Goal: Task Accomplishment & Management: Manage account settings

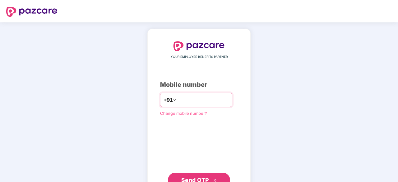
type input "**********"
click at [205, 179] on span "Send OTP" at bounding box center [195, 180] width 28 height 7
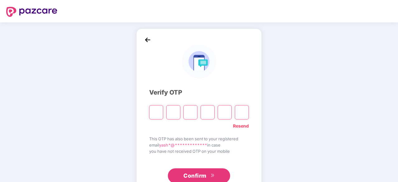
type input "*"
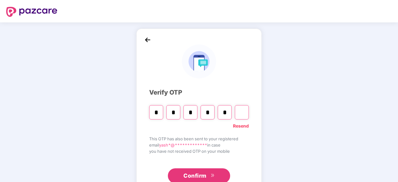
type input "*"
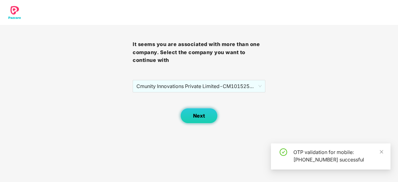
click at [201, 116] on span "Next" at bounding box center [199, 116] width 12 height 6
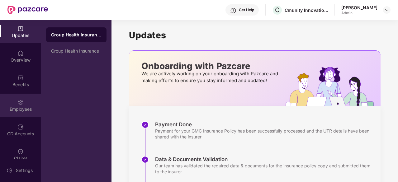
click at [24, 102] on div "Employees" at bounding box center [20, 105] width 41 height 23
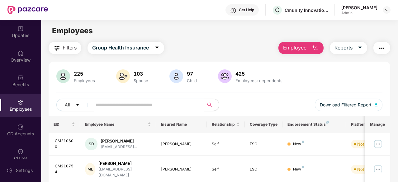
click at [105, 104] on input "text" at bounding box center [146, 104] width 100 height 9
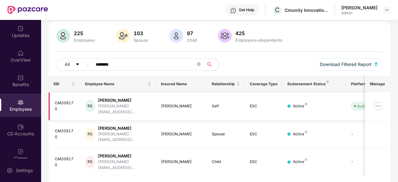
scroll to position [40, 0]
click at [58, 156] on div "CM209170" at bounding box center [65, 162] width 21 height 12
copy div "CM209170"
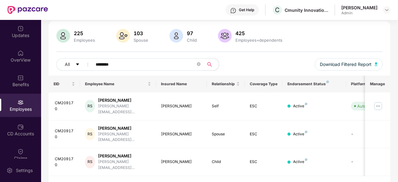
click at [103, 64] on input "********" at bounding box center [146, 64] width 100 height 9
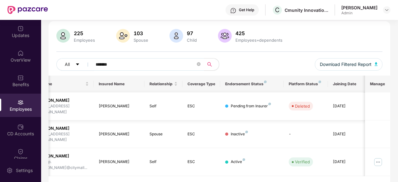
scroll to position [0, 62]
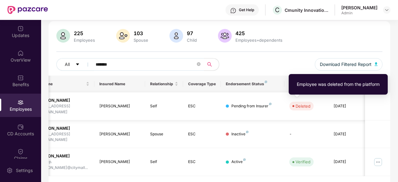
type input "*******"
click at [25, 173] on div "Settings" at bounding box center [24, 171] width 21 height 6
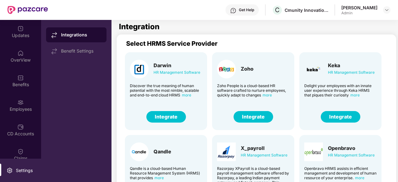
click at [283, 45] on div "Select HRMS Service Provider" at bounding box center [263, 43] width 275 height 7
click at [20, 104] on img at bounding box center [20, 102] width 6 height 6
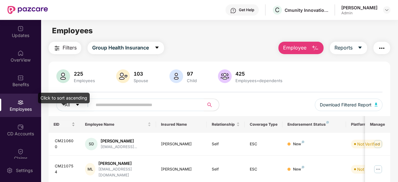
scroll to position [31, 0]
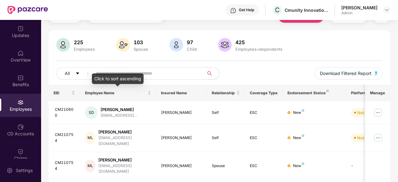
click at [124, 74] on div "Click to sort ascending" at bounding box center [118, 78] width 52 height 11
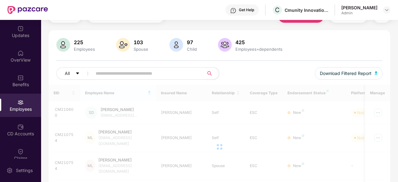
click at [122, 71] on input "text" at bounding box center [146, 73] width 100 height 9
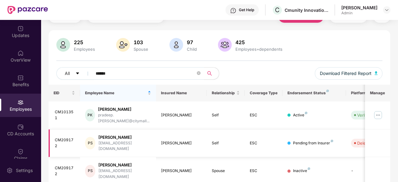
scroll to position [40, 0]
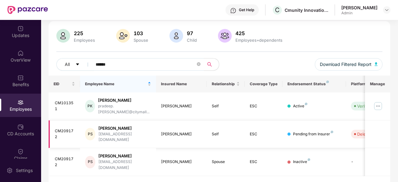
click at [107, 126] on div "[PERSON_NAME]" at bounding box center [124, 129] width 53 height 6
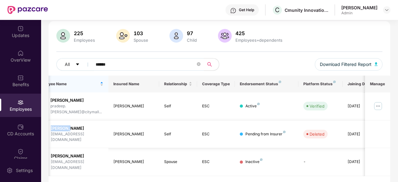
scroll to position [0, 62]
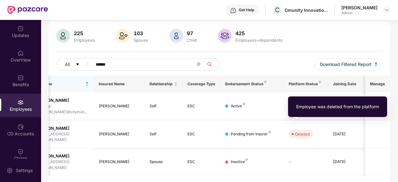
click at [298, 131] on div "Deleted" at bounding box center [302, 134] width 15 height 6
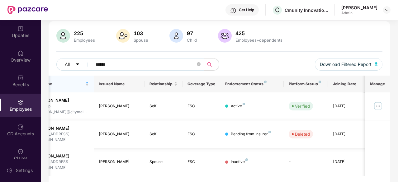
click at [254, 130] on td "Pending from Insurer" at bounding box center [251, 135] width 63 height 28
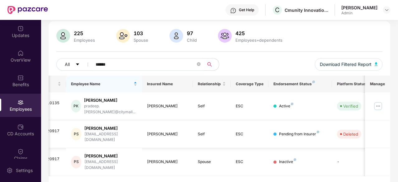
scroll to position [0, 0]
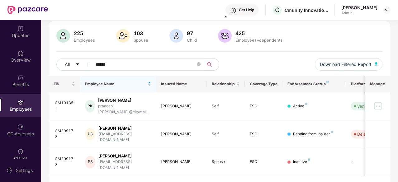
click at [108, 65] on input "******" at bounding box center [146, 64] width 100 height 9
type input "*********"
